Goal: Task Accomplishment & Management: Manage account settings

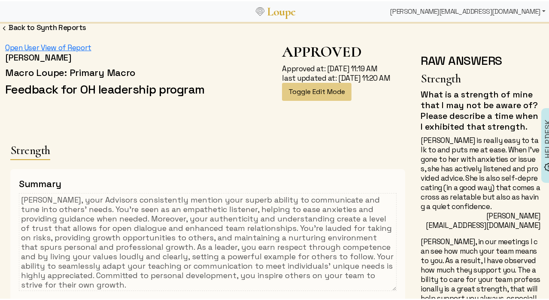
click at [494, 13] on div "[PERSON_NAME][EMAIL_ADDRESS][DOMAIN_NAME]" at bounding box center [467, 10] width 162 height 17
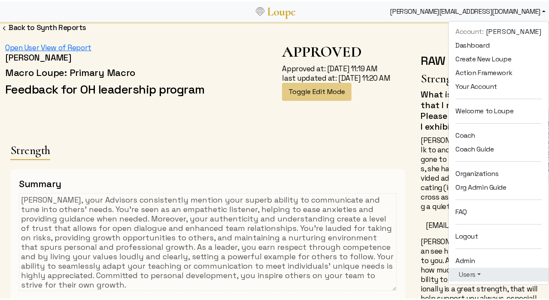
click at [467, 268] on link "Users" at bounding box center [498, 273] width 86 height 10
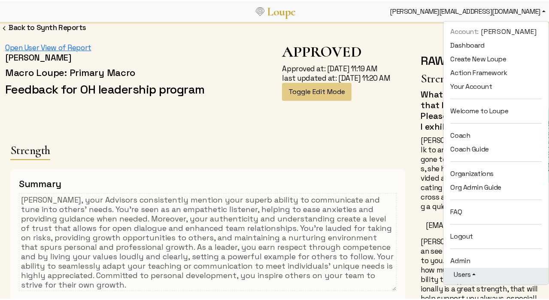
scroll to position [119, 0]
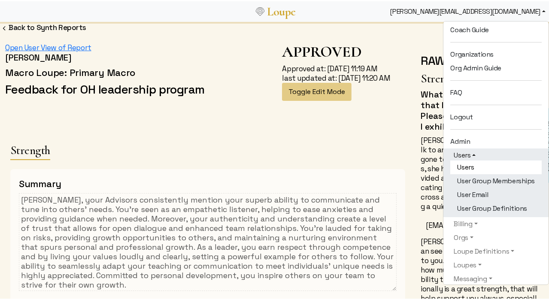
click at [461, 171] on link "Users" at bounding box center [495, 166] width 91 height 14
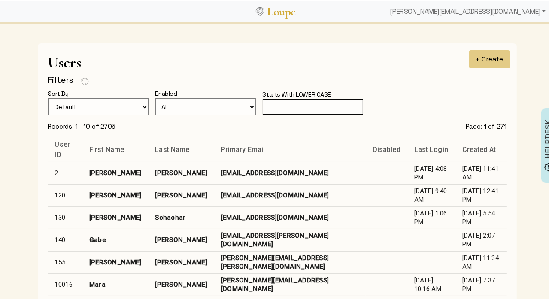
click at [287, 109] on input "text" at bounding box center [312, 106] width 100 height 16
click at [282, 98] on input "text" at bounding box center [312, 106] width 100 height 16
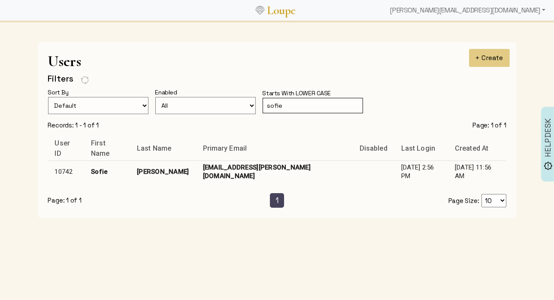
type input "sofie"
click at [256, 167] on td "[EMAIL_ADDRESS][PERSON_NAME][DOMAIN_NAME]" at bounding box center [274, 171] width 157 height 22
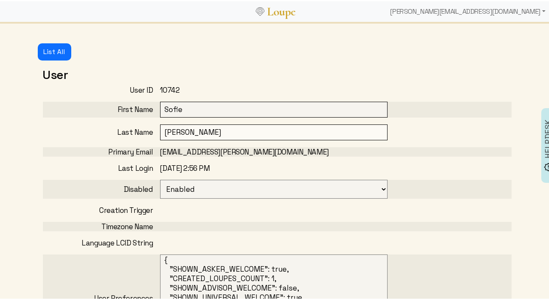
select select
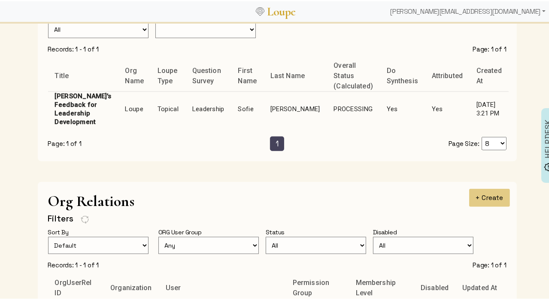
scroll to position [670, 0]
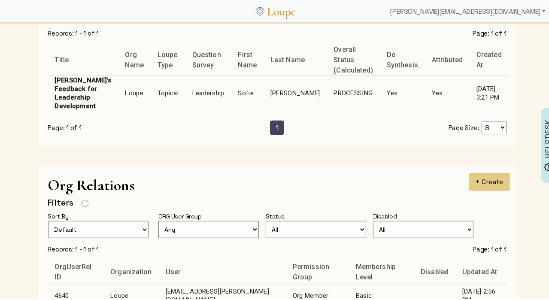
click at [216, 84] on td "Leadership" at bounding box center [208, 91] width 46 height 35
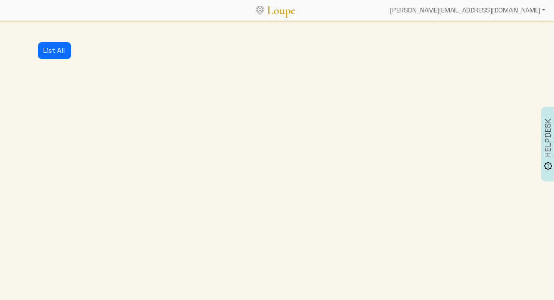
select select "125"
select select "1: CLOSED"
select select "1: PROCESSING"
select select "4: ADVICE_CLOSED"
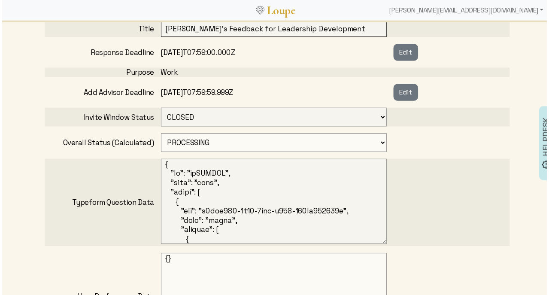
scroll to position [305, 0]
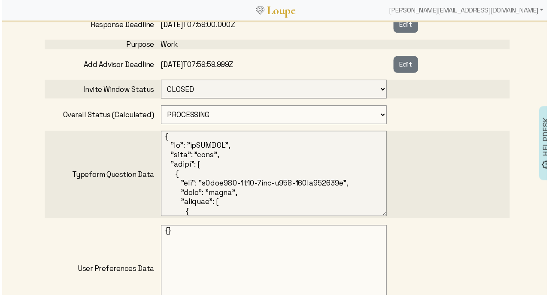
click at [204, 109] on select "OPEN PROCESSING READY ARCHIVED CANCELED CONCEIVED WAITING_FOR_FEEDBACK" at bounding box center [273, 115] width 227 height 19
select select "6: WAITING_FOR_FEEDBACK"
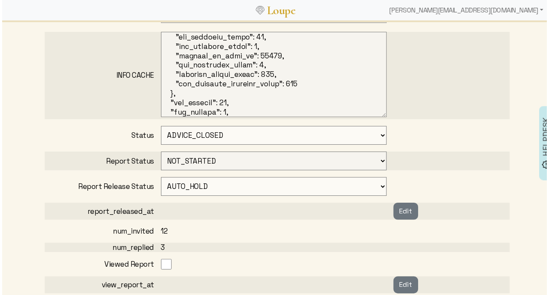
scroll to position [612, 0]
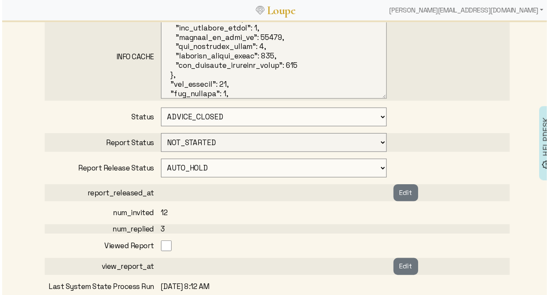
click at [205, 117] on select "CONCEIVED SURVEY_CREATED SOME_ADVISORS_INVITED MIN_ADVISORS_INVITED ADVICE_CLOS…" at bounding box center [273, 117] width 227 height 19
select select "3: MIN_ADVISORS_INVITED"
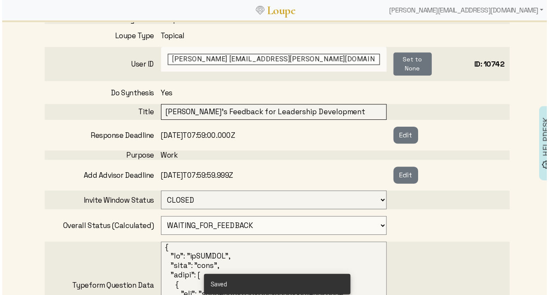
scroll to position [189, 0]
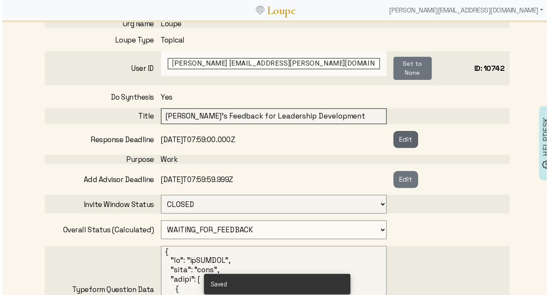
click at [399, 136] on button "Edit" at bounding box center [406, 140] width 25 height 17
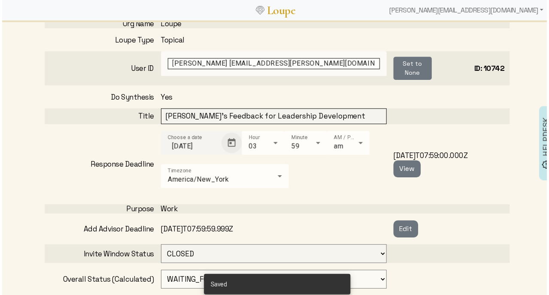
click at [231, 140] on span "Open calendar" at bounding box center [231, 143] width 21 height 21
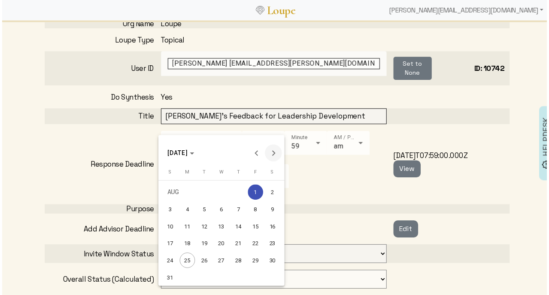
click at [274, 153] on button "Next month" at bounding box center [273, 153] width 17 height 17
click at [272, 245] on div "20" at bounding box center [272, 244] width 15 height 15
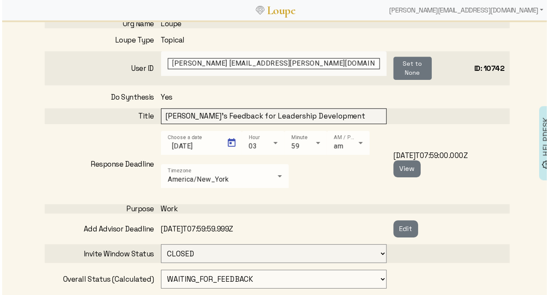
type input "[DATE]"
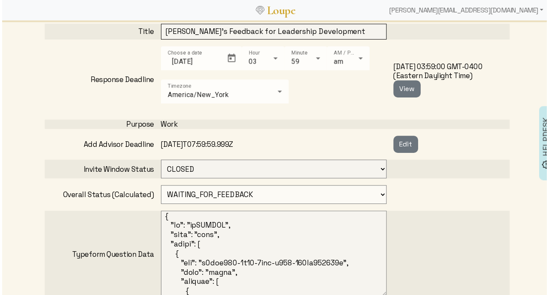
scroll to position [228, 0]
